Goal: Obtain resource: Download file/media

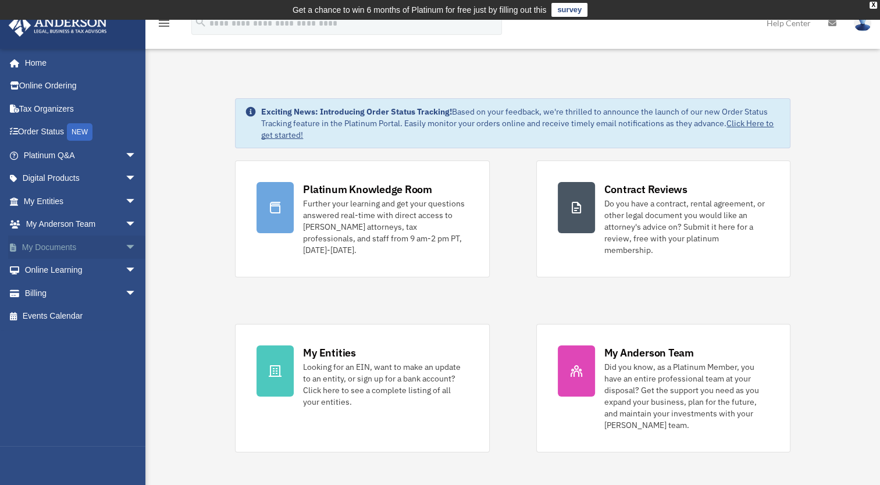
click at [59, 243] on link "My Documents arrow_drop_down" at bounding box center [81, 247] width 146 height 23
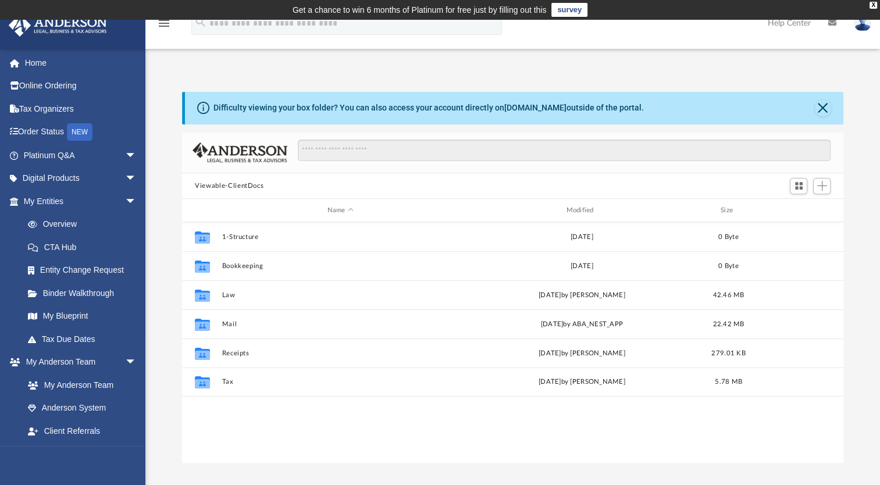
scroll to position [255, 652]
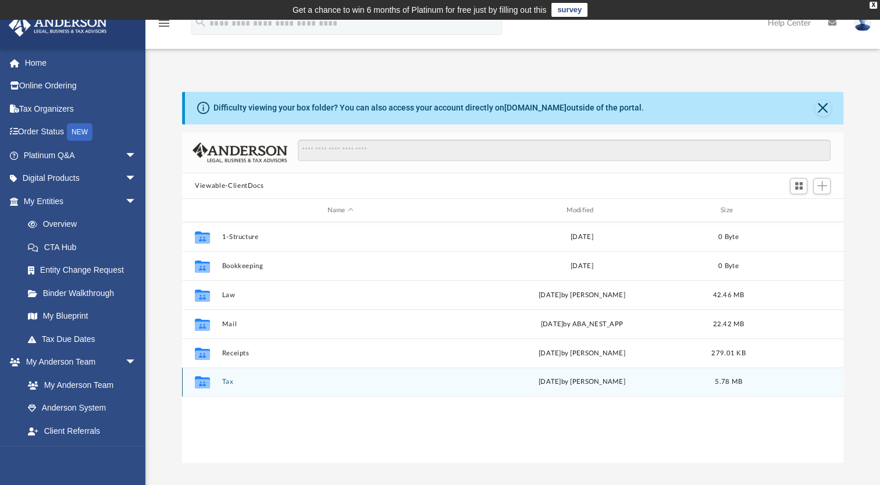
click at [202, 385] on icon "grid" at bounding box center [202, 382] width 15 height 12
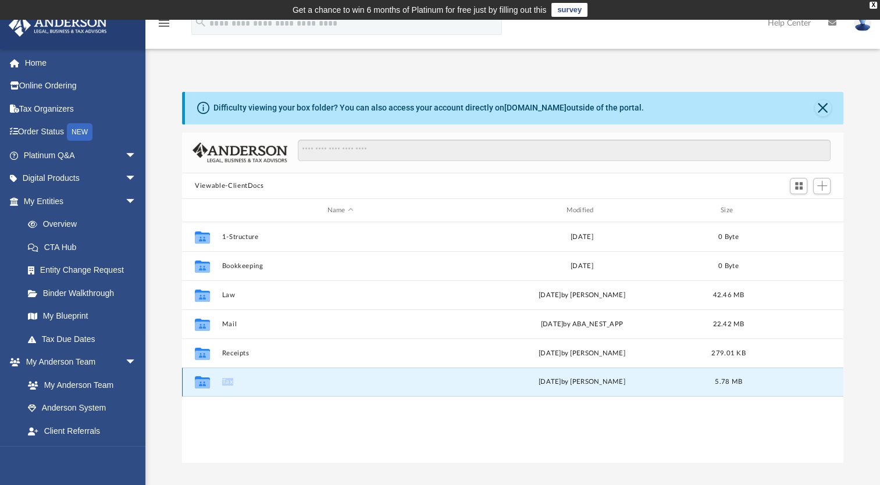
click at [202, 385] on icon "grid" at bounding box center [202, 382] width 15 height 12
click at [202, 385] on g "grid" at bounding box center [202, 382] width 15 height 12
click at [68, 273] on link "Entity Change Request" at bounding box center [85, 270] width 138 height 23
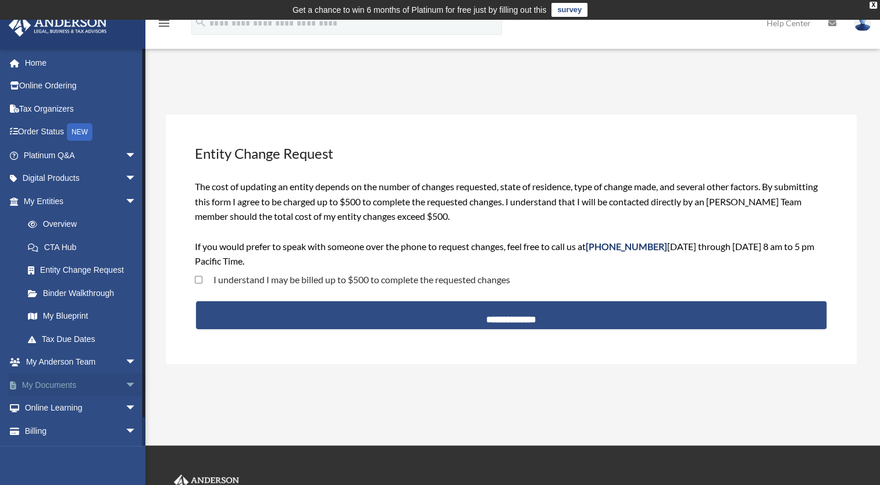
click at [68, 384] on link "My Documents arrow_drop_down" at bounding box center [81, 385] width 146 height 23
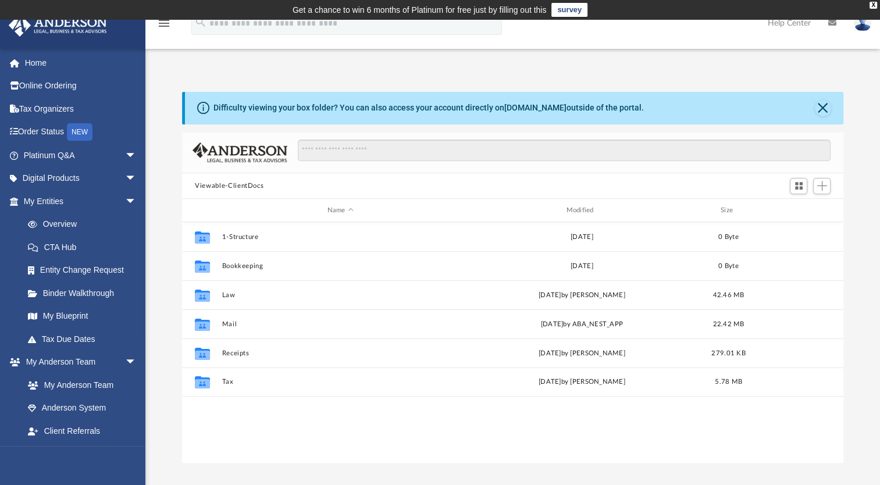
scroll to position [255, 652]
click at [42, 63] on link "Home" at bounding box center [81, 62] width 146 height 23
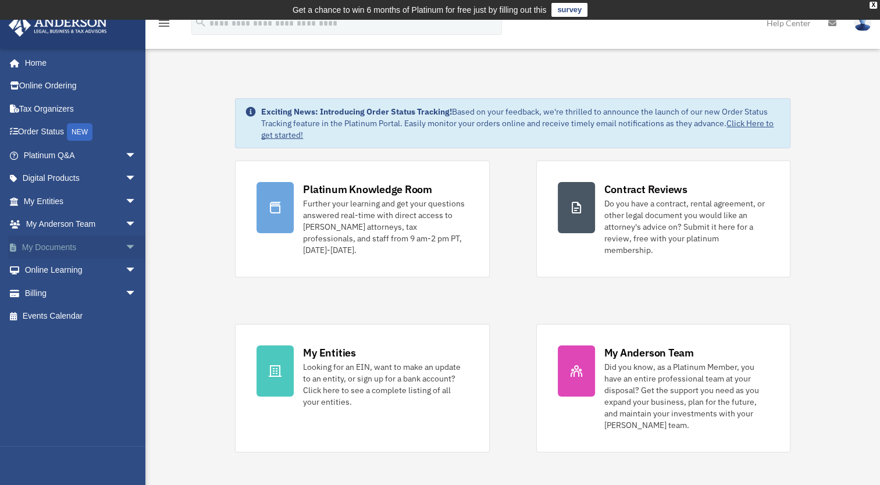
click at [52, 246] on link "My Documents arrow_drop_down" at bounding box center [81, 247] width 146 height 23
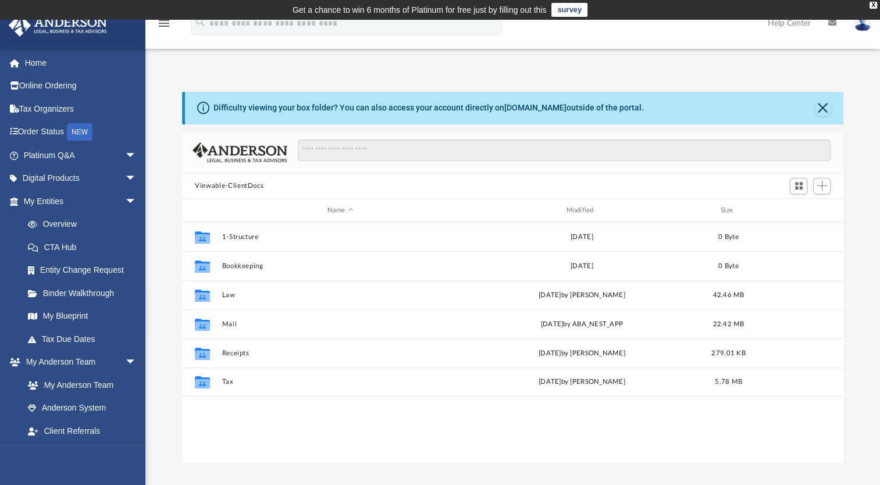
scroll to position [255, 652]
click at [573, 10] on link "survey" at bounding box center [570, 10] width 36 height 14
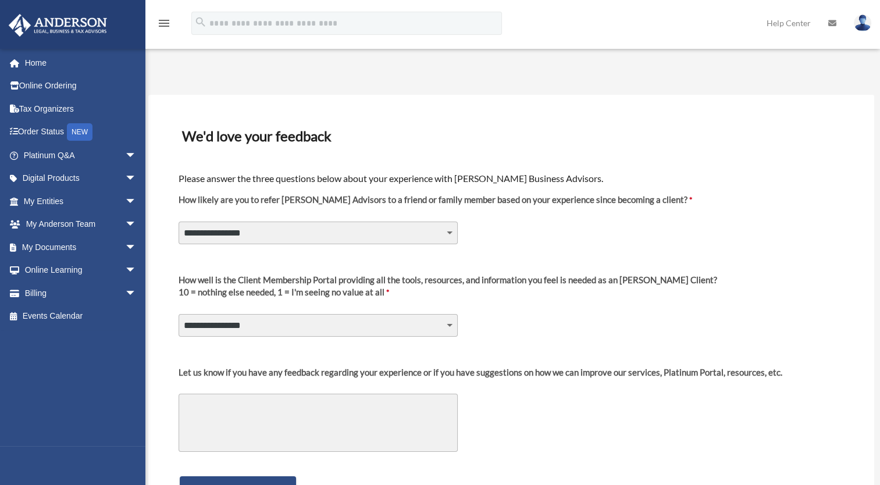
click at [449, 235] on select "**********" at bounding box center [318, 233] width 279 height 22
select select "********"
click at [179, 222] on select "**********" at bounding box center [318, 233] width 279 height 22
click at [455, 322] on select "**********" at bounding box center [318, 325] width 279 height 22
click at [532, 304] on label "How well is the Client Membership Portal providing all the tools, resources, an…" at bounding box center [448, 291] width 539 height 34
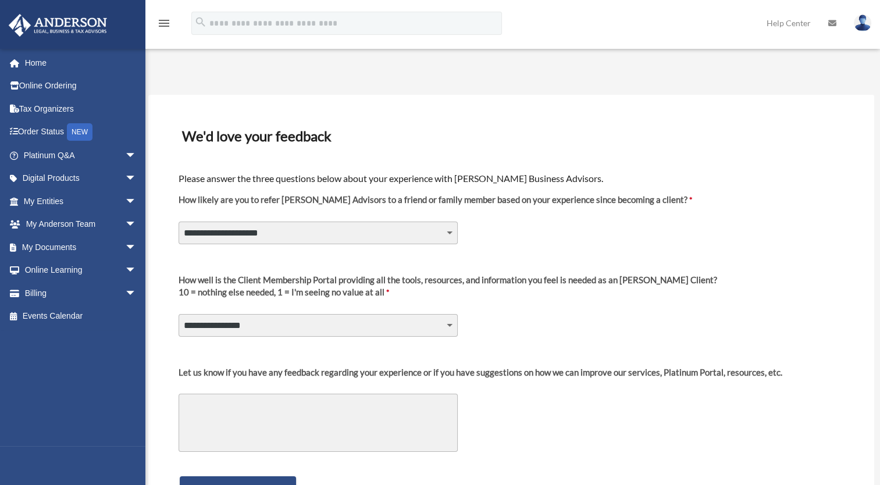
click at [458, 314] on select "**********" at bounding box center [318, 325] width 279 height 22
click at [447, 324] on select "**********" at bounding box center [318, 325] width 279 height 22
select select "********"
click at [179, 314] on select "**********" at bounding box center [318, 325] width 279 height 22
click at [225, 401] on textarea "Let us know if you have any feedback regarding your experience or if you have s…" at bounding box center [318, 423] width 279 height 58
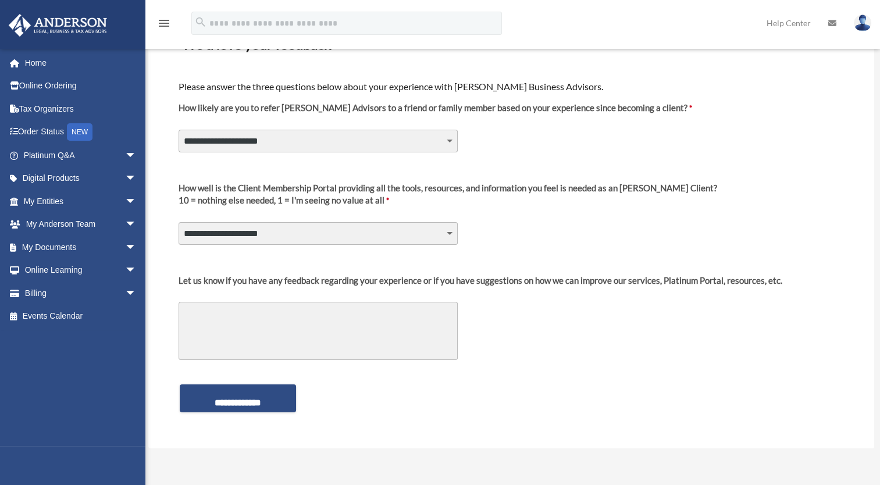
scroll to position [95, 0]
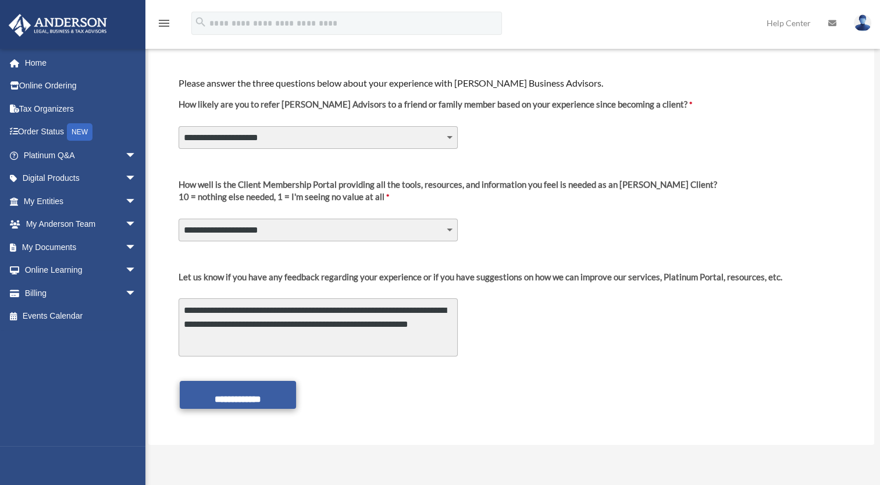
type textarea "**********"
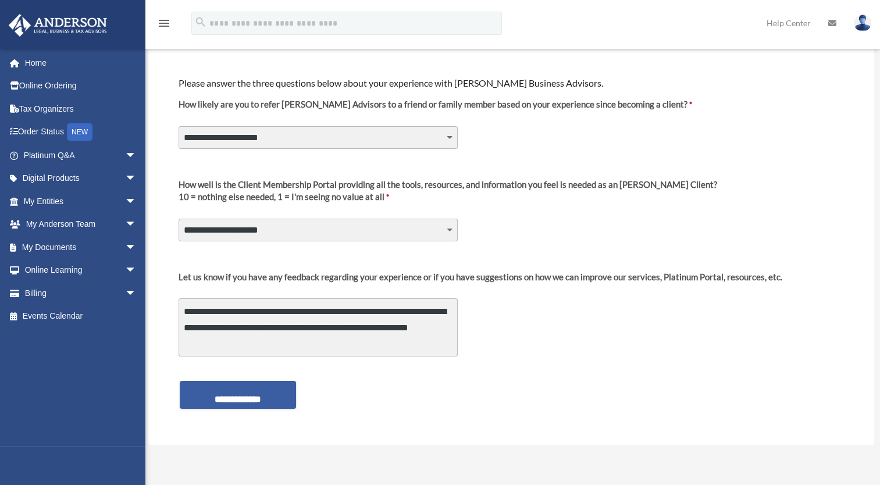
click at [266, 392] on input "**********" at bounding box center [238, 395] width 116 height 28
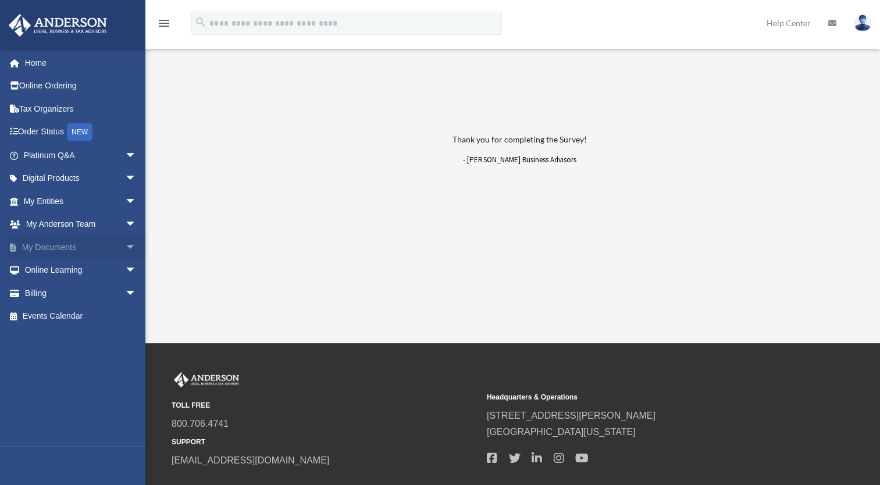
click at [58, 246] on link "My Documents arrow_drop_down" at bounding box center [81, 247] width 146 height 23
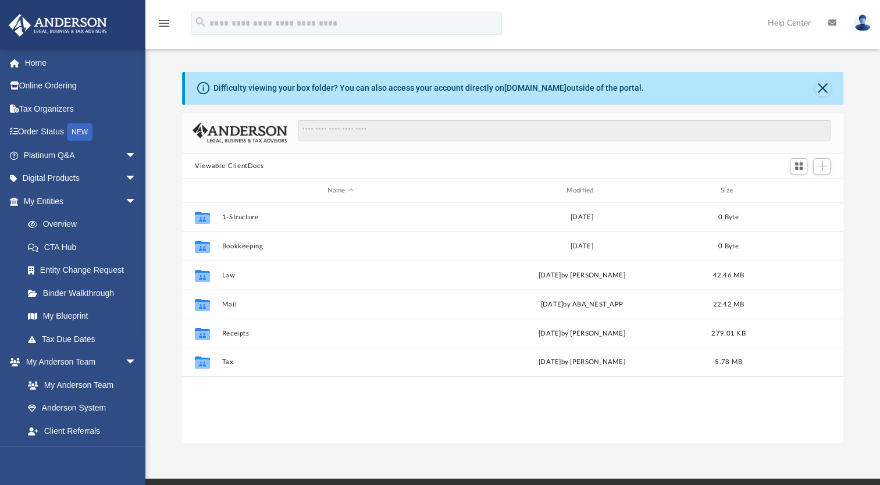
scroll to position [255, 652]
click at [125, 199] on span "arrow_drop_down" at bounding box center [136, 202] width 23 height 24
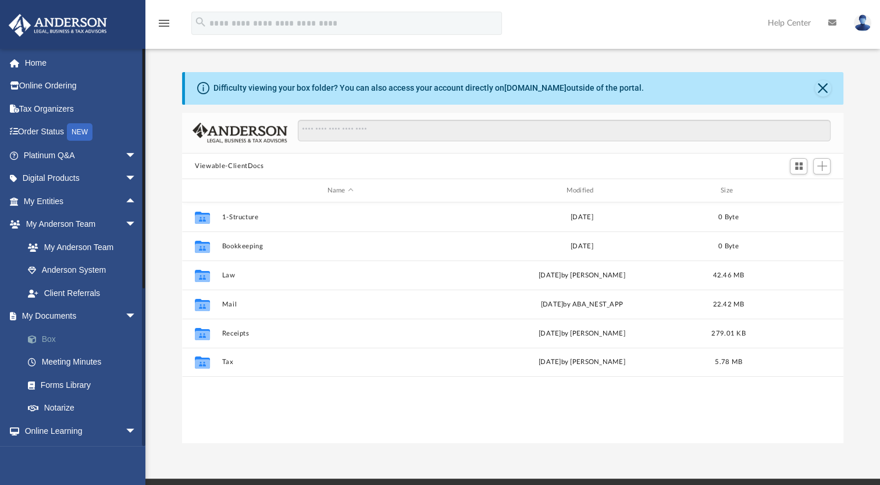
click at [47, 339] on link "Box" at bounding box center [85, 339] width 138 height 23
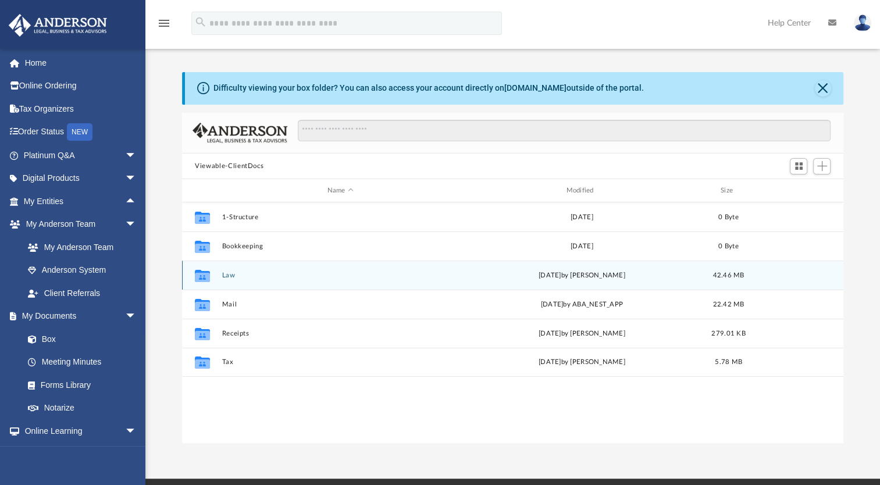
click at [273, 280] on div "Collaborated Folder Law [DATE] by [PERSON_NAME] 42.46 MB" at bounding box center [512, 275] width 661 height 29
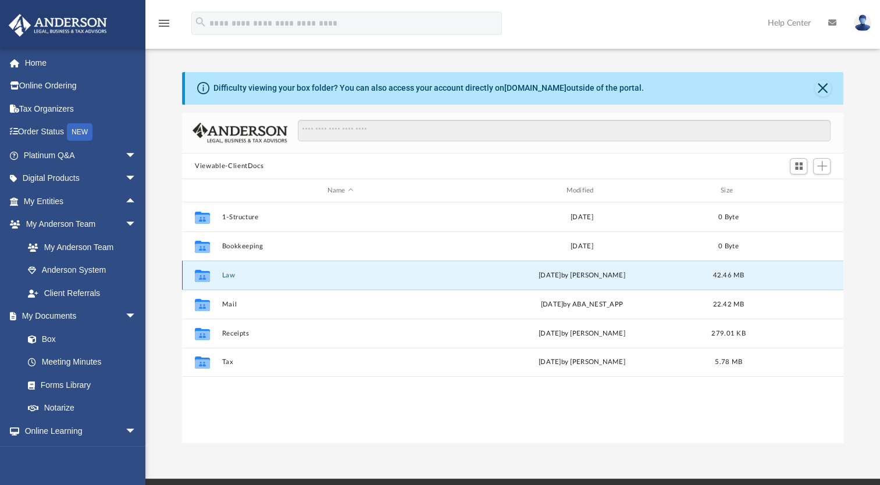
click at [200, 275] on icon "grid" at bounding box center [202, 277] width 15 height 9
drag, startPoint x: 200, startPoint y: 275, endPoint x: 263, endPoint y: 279, distance: 63.5
click at [263, 279] on button "Law" at bounding box center [340, 276] width 237 height 8
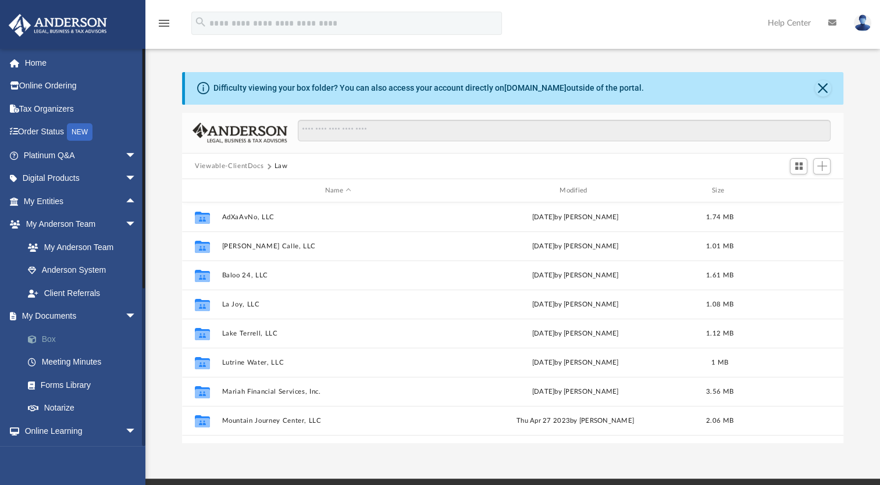
click at [47, 340] on link "Box" at bounding box center [85, 339] width 138 height 23
click at [822, 82] on button "Close" at bounding box center [823, 88] width 16 height 16
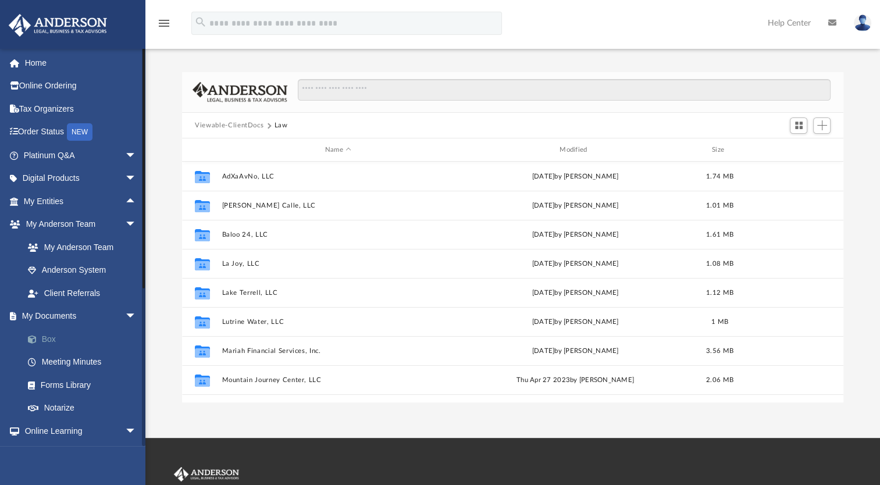
click at [51, 339] on link "Box" at bounding box center [85, 339] width 138 height 23
click at [277, 123] on button "Law" at bounding box center [281, 125] width 13 height 10
click at [46, 340] on link "Box" at bounding box center [85, 339] width 138 height 23
click at [125, 315] on span "arrow_drop_down" at bounding box center [136, 317] width 23 height 24
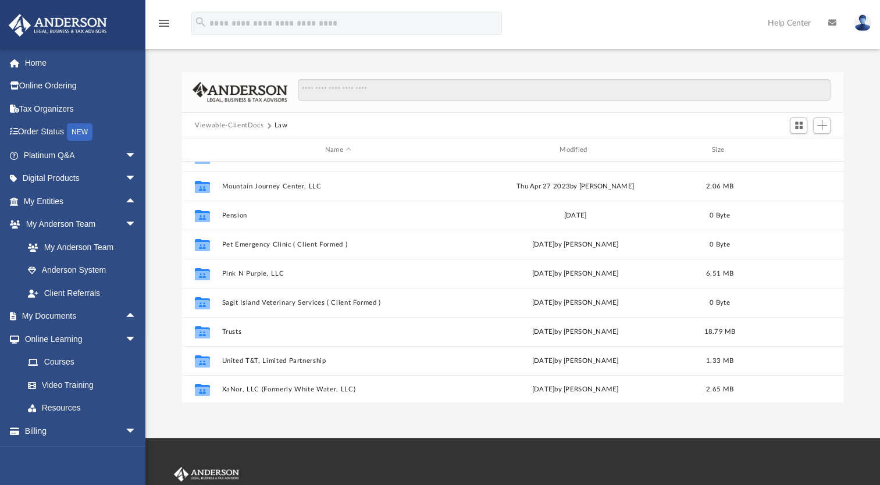
scroll to position [195, 0]
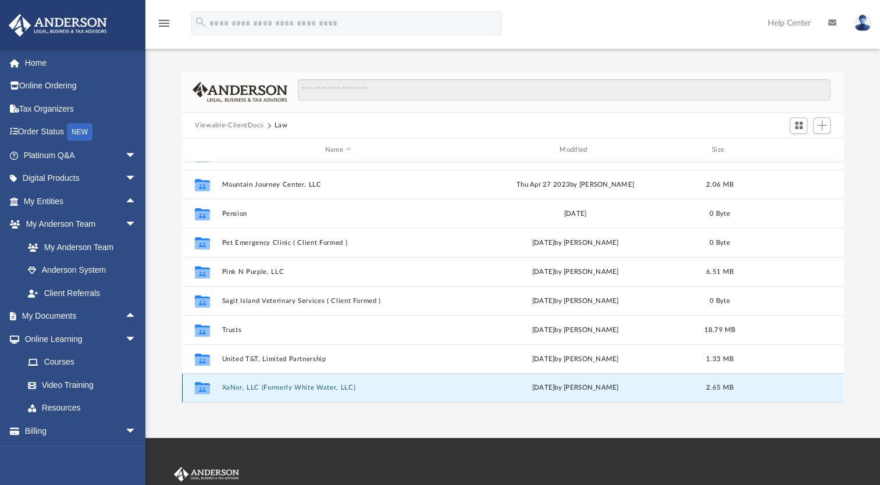
click at [260, 386] on button "XaNor, LLC (Formerly White Water, LLC)" at bounding box center [338, 388] width 232 height 8
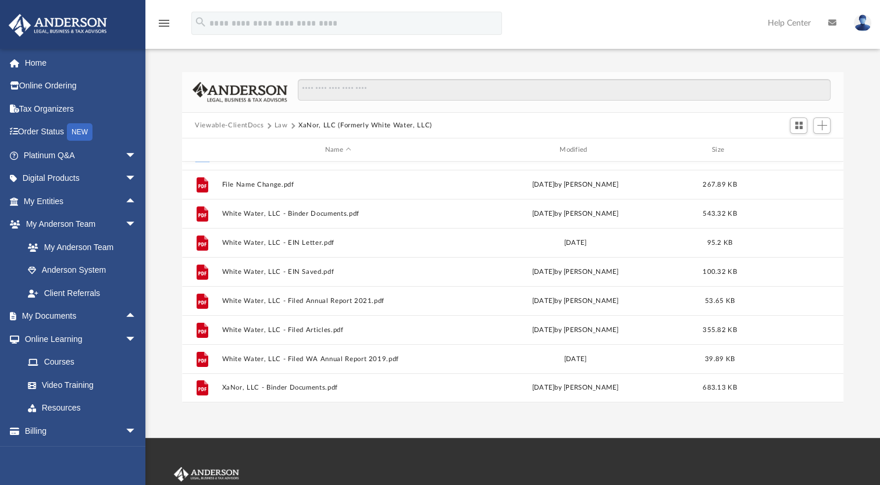
scroll to position [0, 0]
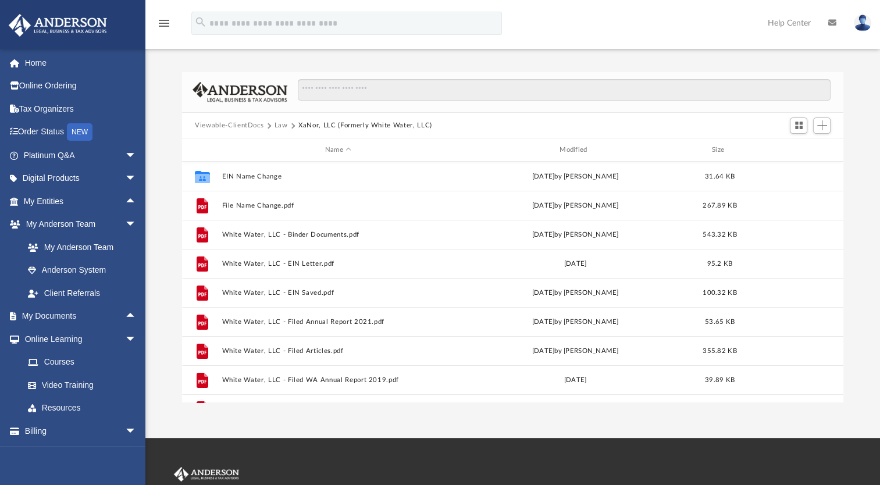
click at [385, 125] on button "XaNor, LLC (Formerly White Water, LLC)" at bounding box center [365, 125] width 134 height 10
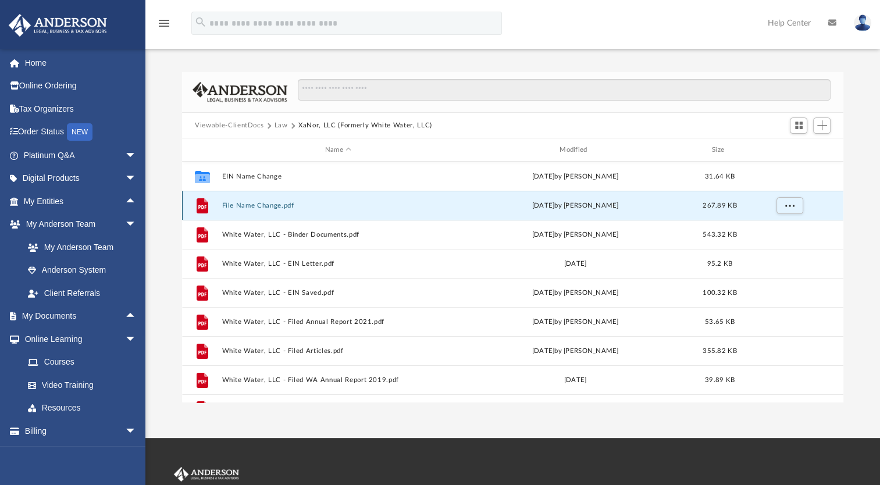
click at [227, 205] on button "File Name Change.pdf" at bounding box center [338, 206] width 232 height 8
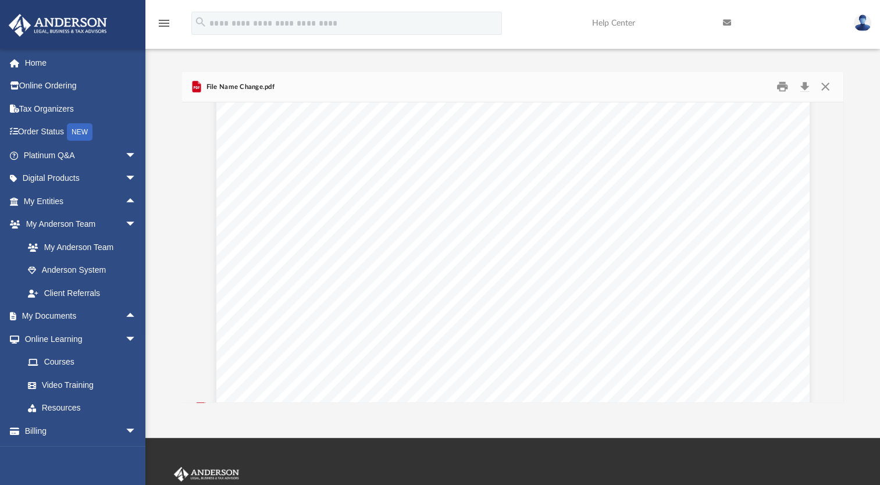
scroll to position [2053, 0]
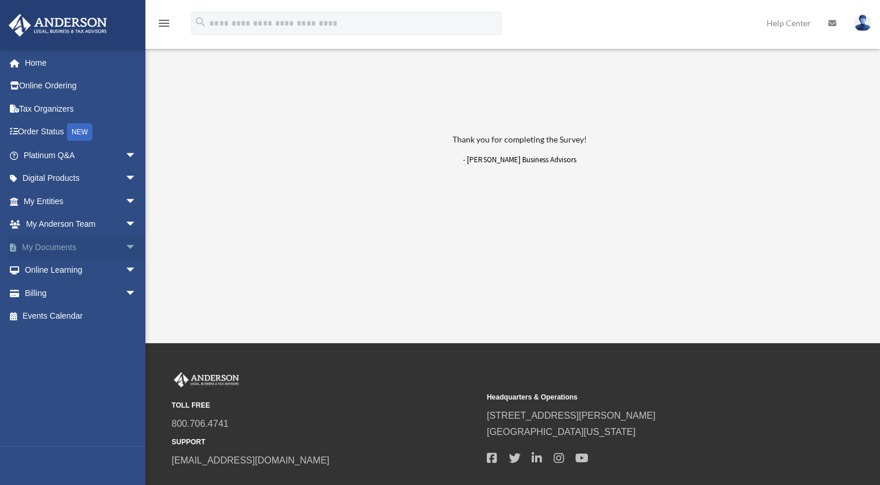
click at [51, 246] on link "My Documents arrow_drop_down" at bounding box center [81, 247] width 146 height 23
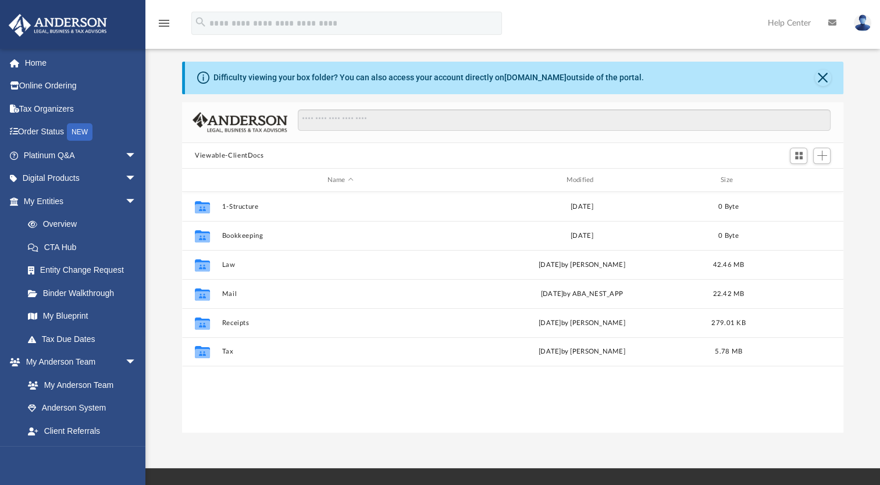
scroll to position [6, 0]
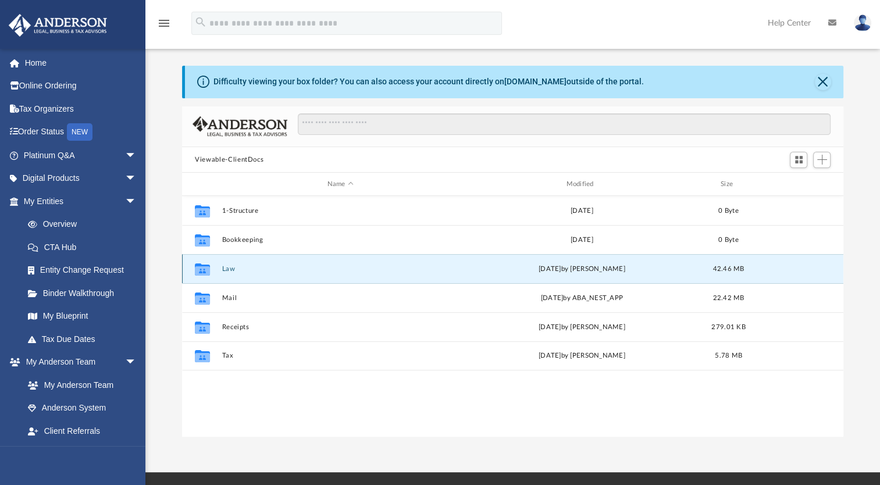
click at [232, 272] on button "Law" at bounding box center [340, 269] width 237 height 8
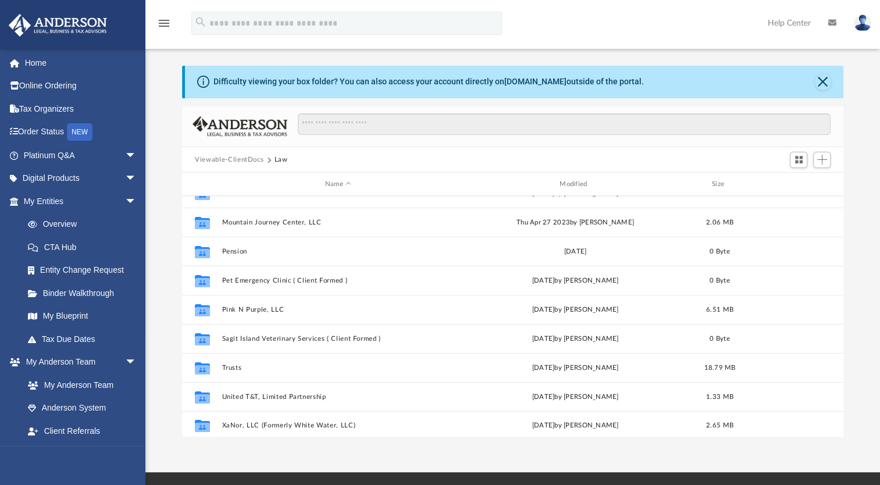
scroll to position [195, 0]
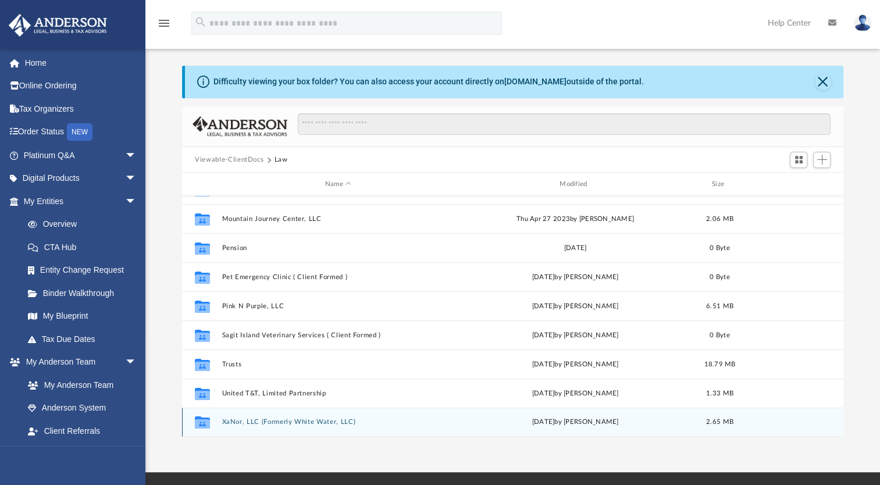
click at [202, 425] on icon "grid" at bounding box center [202, 423] width 15 height 9
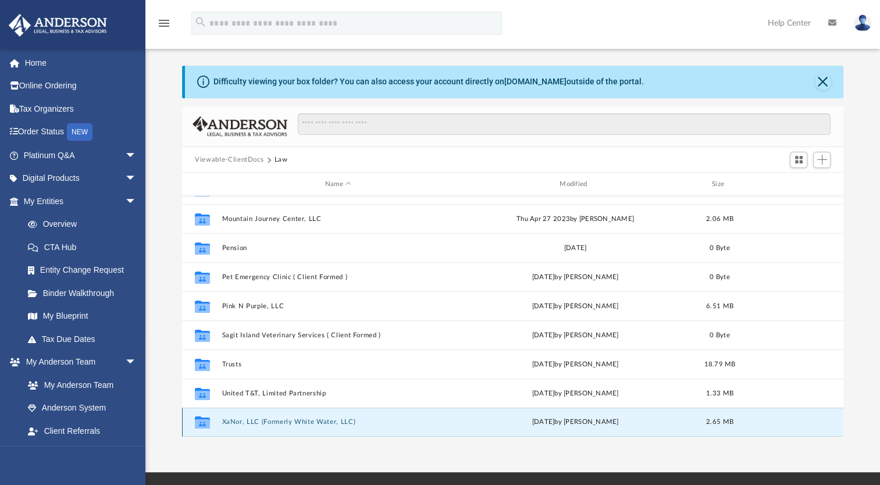
click at [276, 424] on button "XaNor, LLC (Formerly White Water, LLC)" at bounding box center [338, 422] width 232 height 8
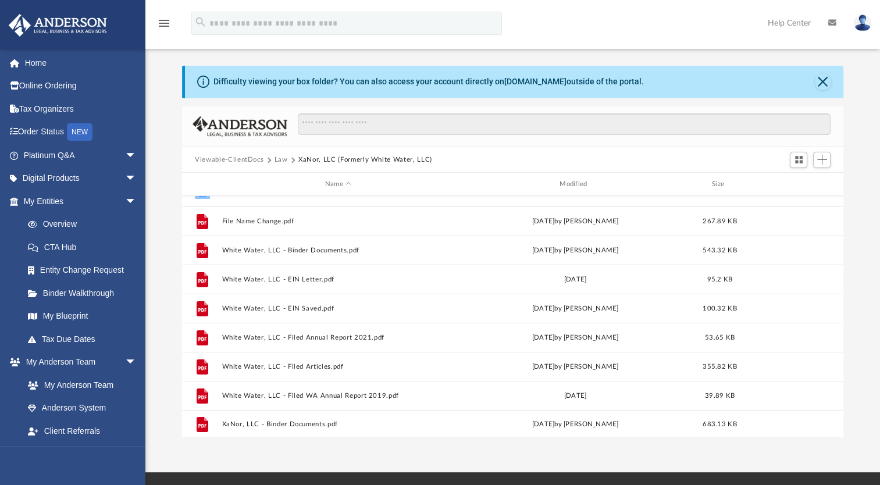
scroll to position [21, 0]
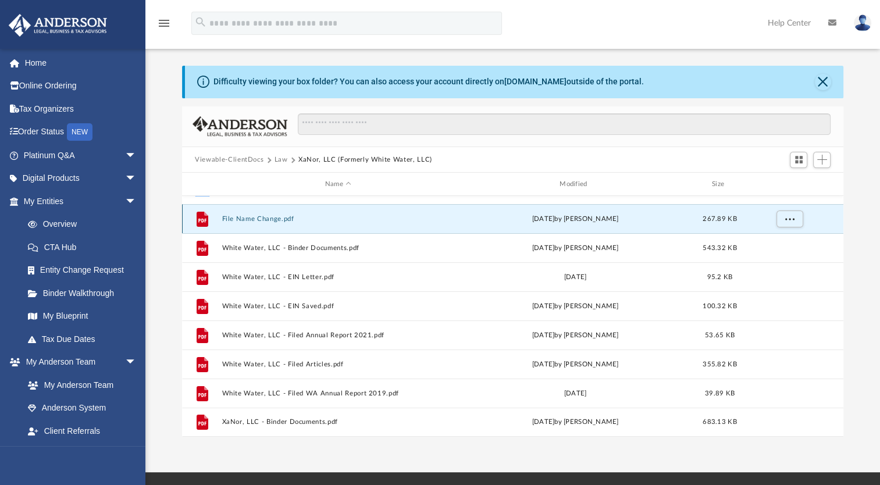
click at [272, 218] on button "File Name Change.pdf" at bounding box center [338, 219] width 232 height 8
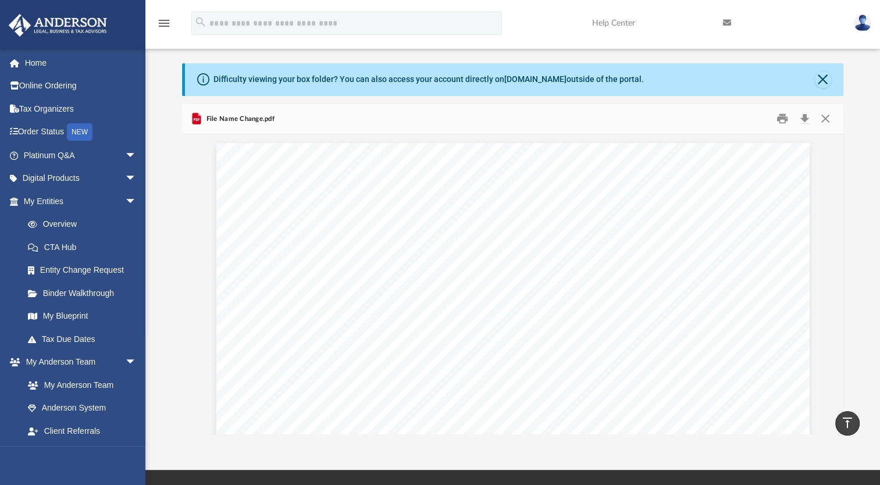
scroll to position [0, 0]
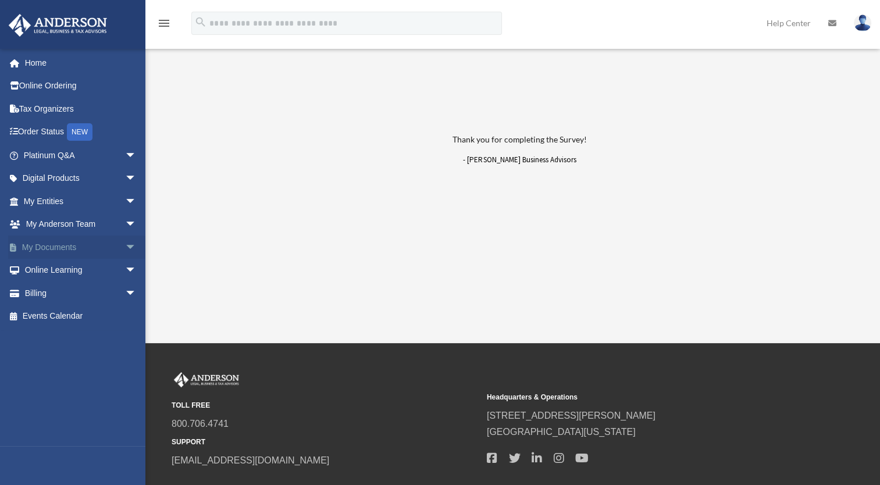
click at [77, 250] on link "My Documents arrow_drop_down" at bounding box center [81, 247] width 146 height 23
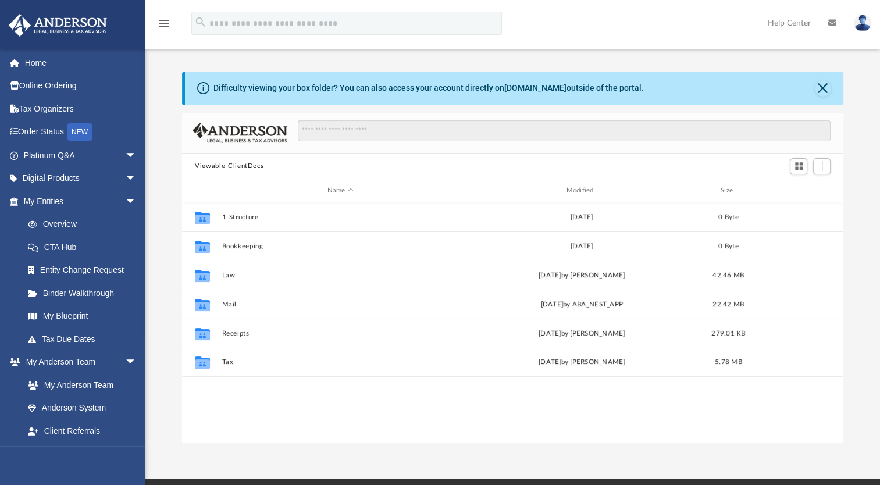
scroll to position [255, 652]
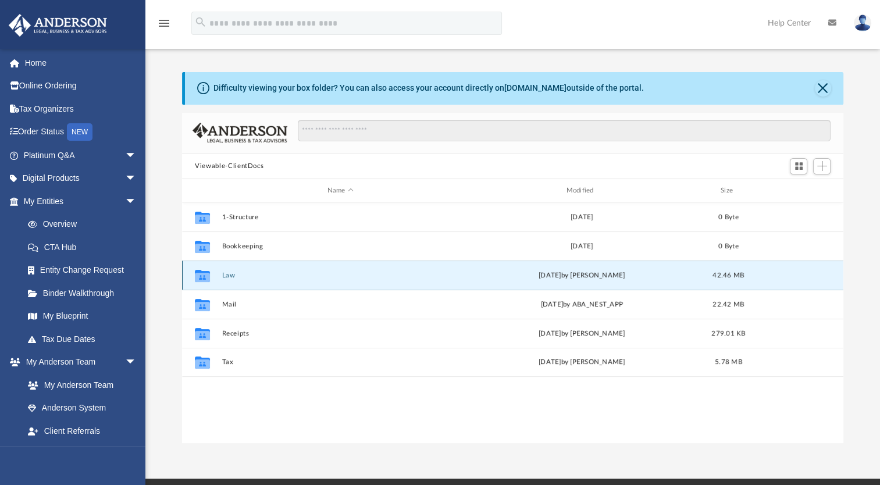
click at [247, 273] on button "Law" at bounding box center [340, 276] width 237 height 8
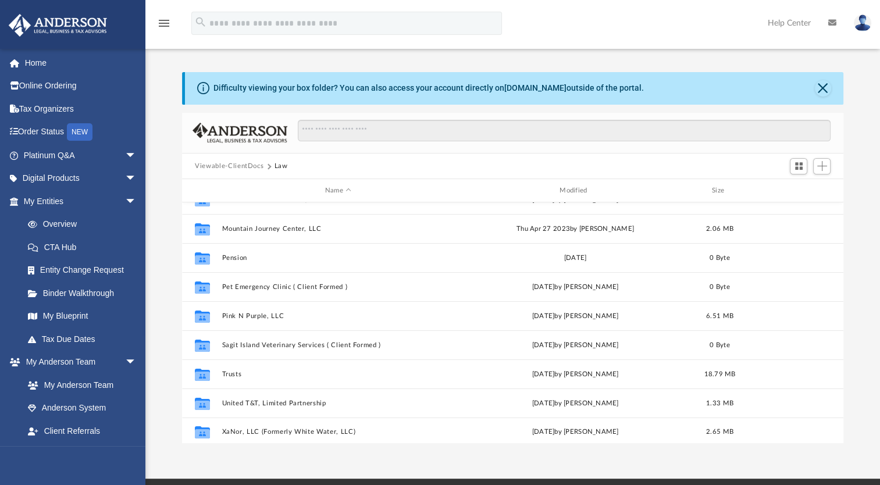
scroll to position [195, 0]
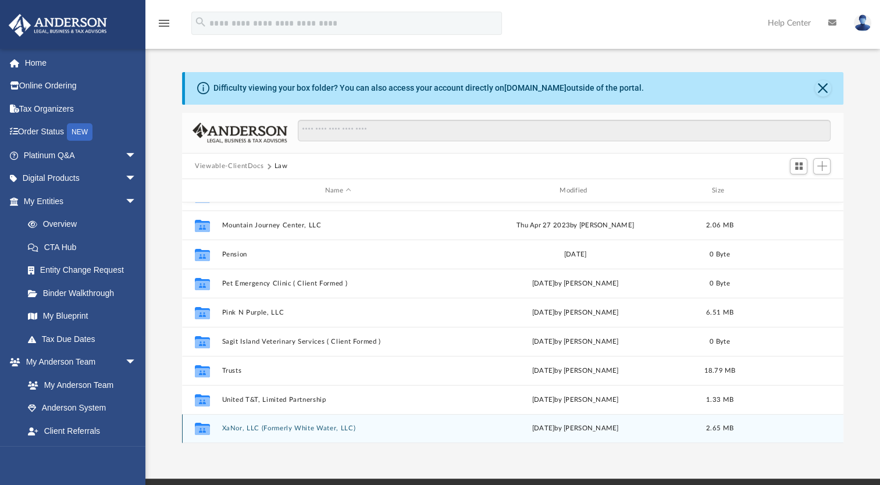
click at [273, 425] on button "XaNor, LLC (Formerly White Water, LLC)" at bounding box center [338, 429] width 232 height 8
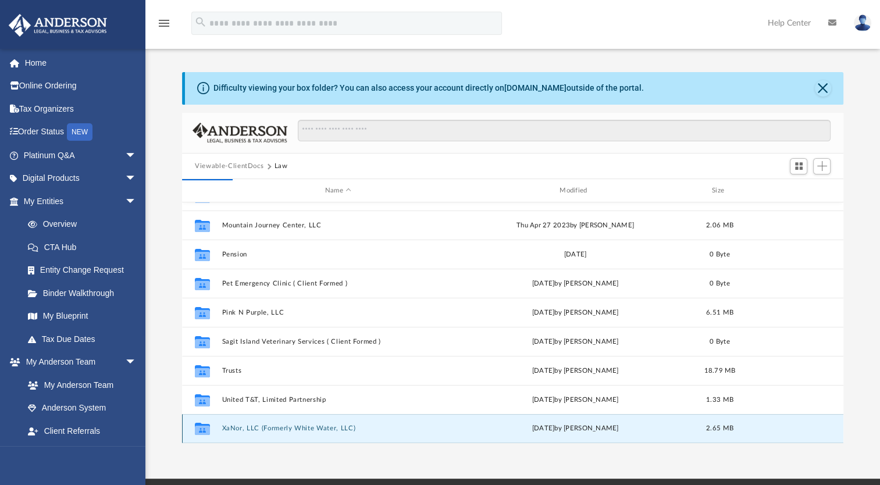
scroll to position [0, 0]
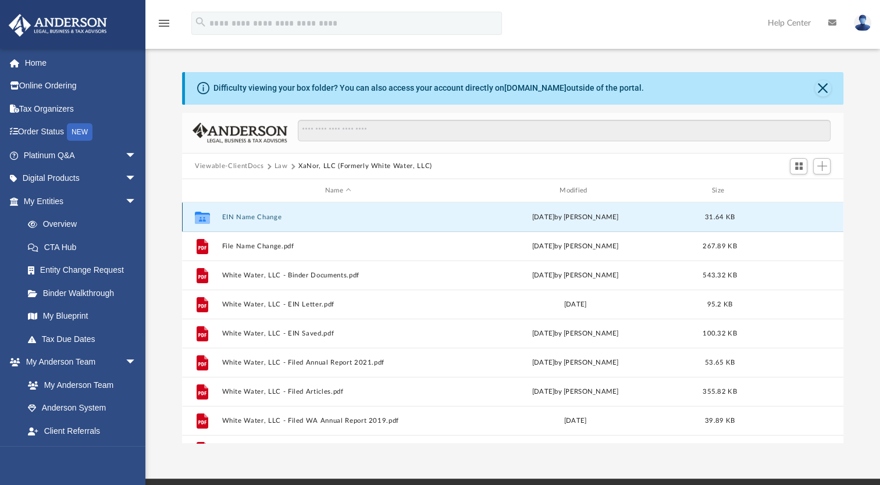
click at [311, 218] on button "EIN Name Change" at bounding box center [338, 218] width 232 height 8
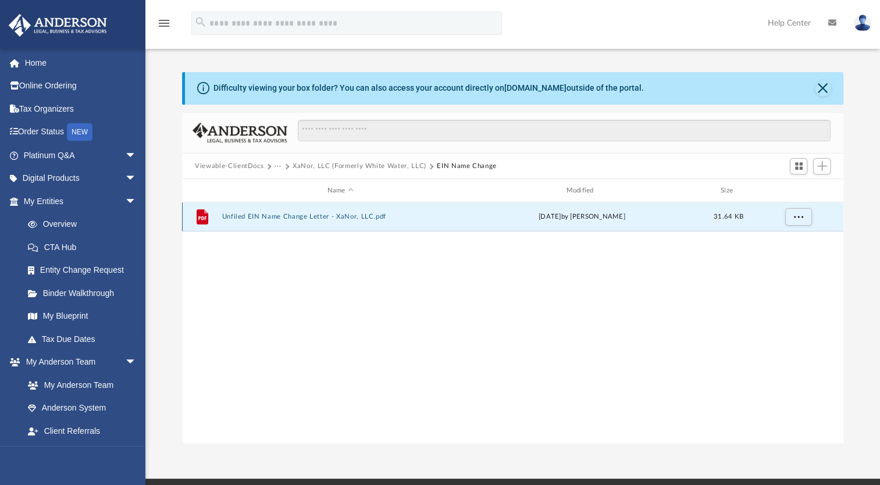
click at [311, 218] on button "Unfiled EIN Name Change Letter - XaNor, LLC.pdf" at bounding box center [340, 217] width 237 height 8
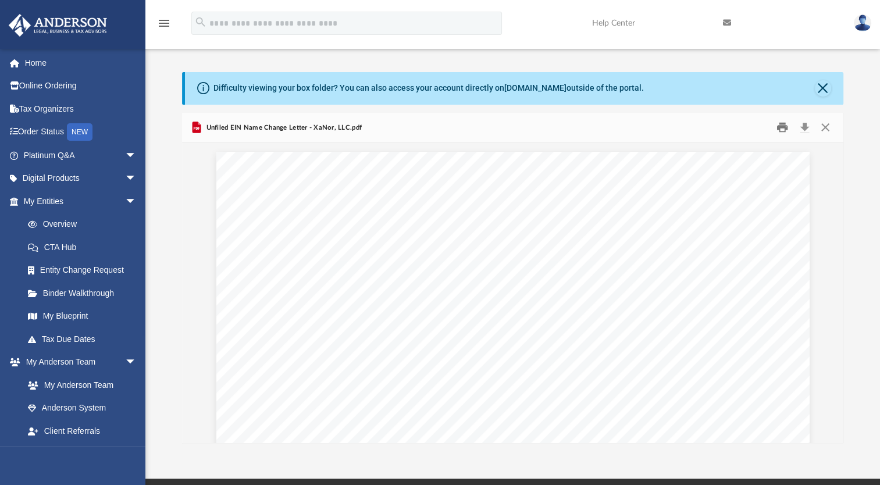
click at [784, 125] on button "Print" at bounding box center [782, 128] width 23 height 18
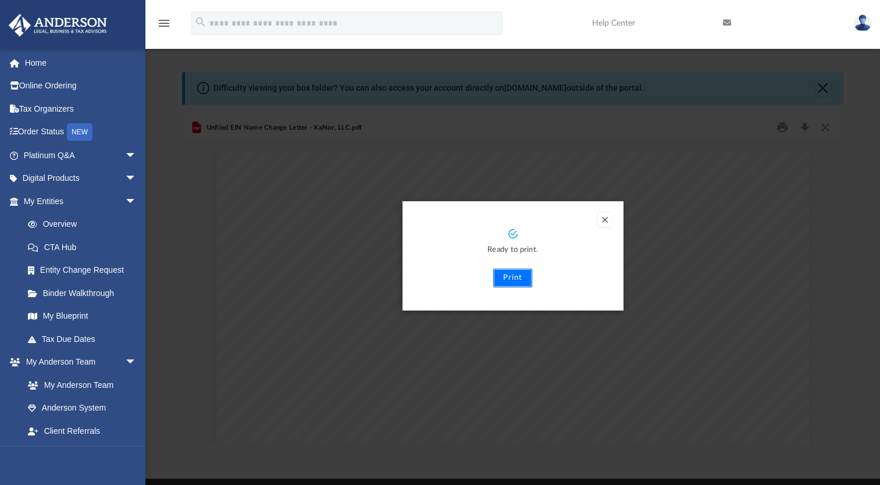
click at [512, 279] on button "Print" at bounding box center [512, 278] width 39 height 19
